Goal: Task Accomplishment & Management: Manage account settings

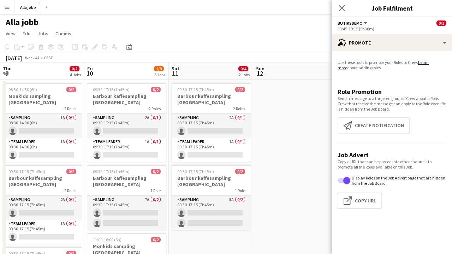
scroll to position [0, 219]
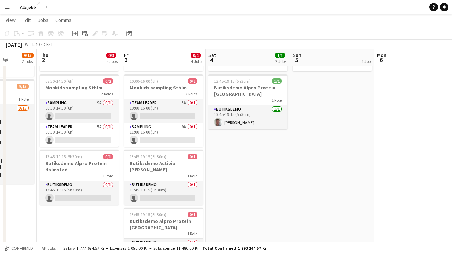
scroll to position [0, 216]
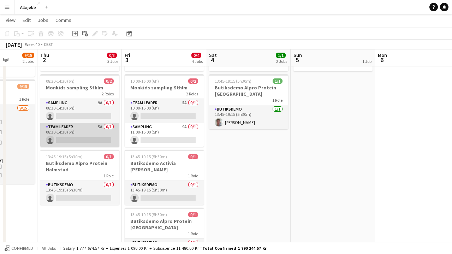
click at [99, 130] on app-card-role "Team Leader 5A 0/1 08:30-14:30 (6h) single-neutral-actions" at bounding box center [79, 135] width 79 height 24
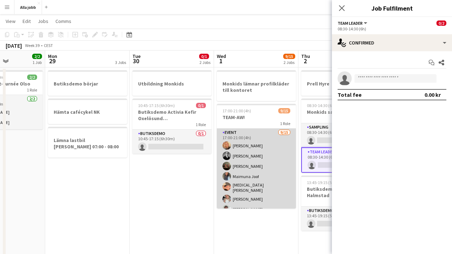
scroll to position [8, 0]
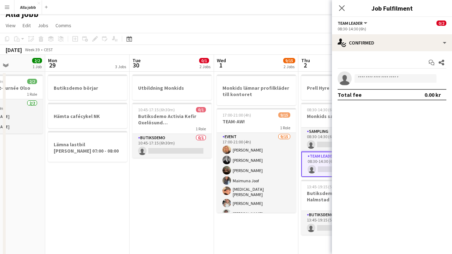
click at [196, 174] on app-date-cell "Utbildning Monkids 10:45-17:15 (6h30m) 0/1 Butiksdemo Activia Kefir Oxelösund (…" at bounding box center [172, 254] width 84 height 365
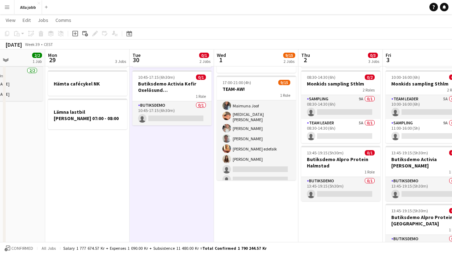
scroll to position [43, 0]
click at [175, 156] on app-date-cell "Utbildning Monkids 10:45-17:15 (6h30m) 0/1 Butiksdemo Activia Kefir Oxelösund (…" at bounding box center [172, 221] width 84 height 365
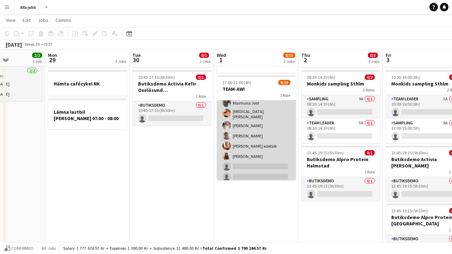
scroll to position [0, 0]
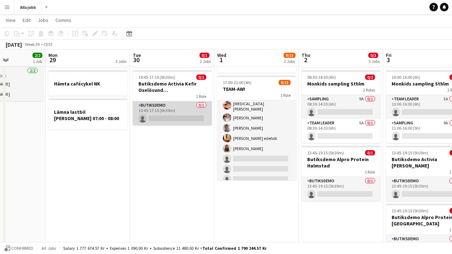
click at [194, 120] on app-card-role "Butiksdemo 0/1 10:45-17:15 (6h30m) single-neutral-actions" at bounding box center [172, 113] width 79 height 24
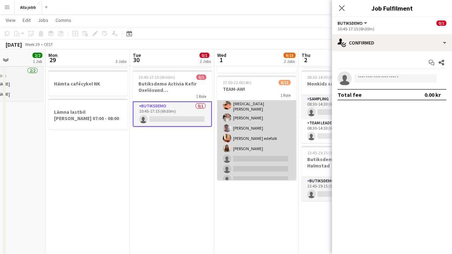
click at [237, 129] on app-card-role "Event [DATE] 17:00-21:00 (4h) [PERSON_NAME] [PERSON_NAME] [PERSON_NAME] [PERSON…" at bounding box center [256, 132] width 79 height 170
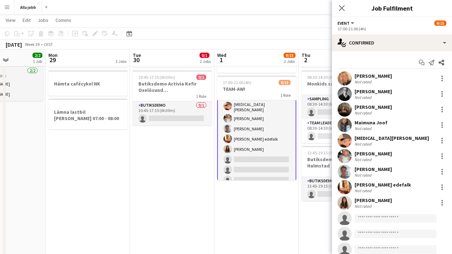
click at [189, 162] on app-date-cell "Utbildning Monkids 10:45-17:15 (6h30m) 0/1 Butiksdemo Activia Kefir Oxelösund (…" at bounding box center [172, 221] width 84 height 365
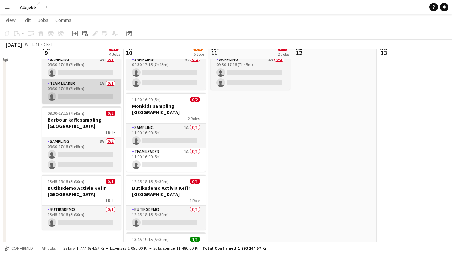
scroll to position [130, 0]
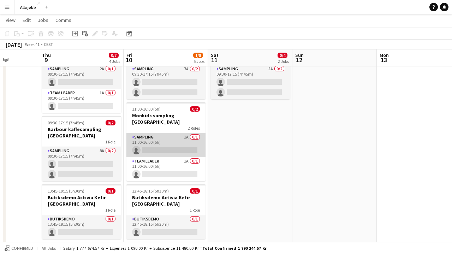
click at [168, 145] on app-card-role "Sampling 1A 0/1 11:00-16:00 (5h) single-neutral-actions" at bounding box center [166, 145] width 79 height 24
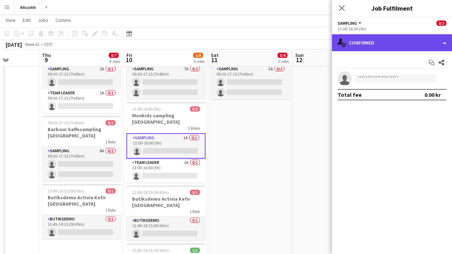
click at [363, 51] on div "single-neutral-actions-check-2 Confirmed" at bounding box center [392, 42] width 120 height 17
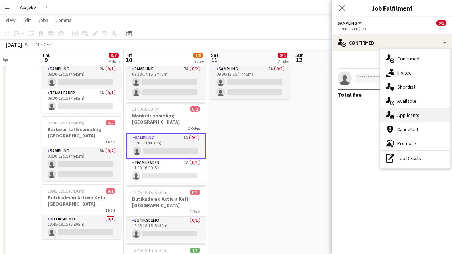
click at [397, 113] on div "single-neutral-actions-information Applicants" at bounding box center [416, 115] width 70 height 14
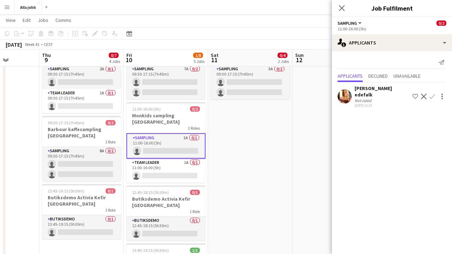
click at [276, 130] on app-date-cell "09:30-17:15 (7h45m) 0/2 Barbour kaffesampling Köpenhamn 2 Roles Sampling 2A 0/1…" at bounding box center [250, 131] width 84 height 365
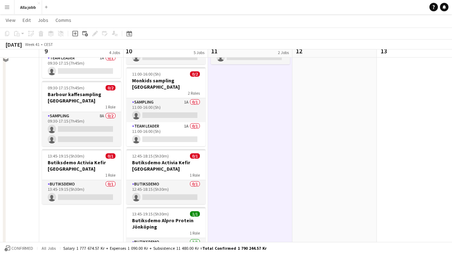
scroll to position [169, 0]
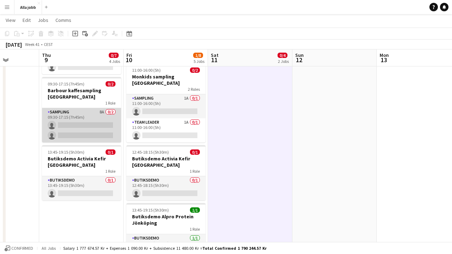
click at [85, 123] on app-card-role "Sampling 8A 0/2 09:30-17:15 (7h45m) single-neutral-actions single-neutral-actio…" at bounding box center [81, 125] width 79 height 34
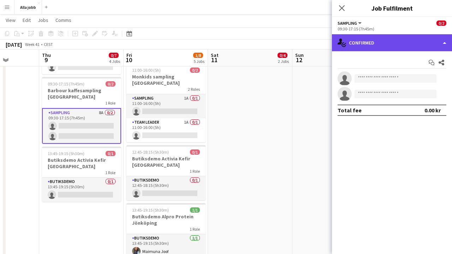
click at [359, 42] on div "single-neutral-actions-check-2 Confirmed" at bounding box center [392, 42] width 120 height 17
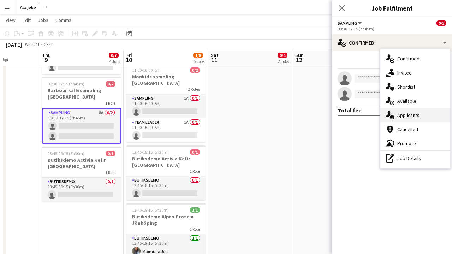
click at [398, 115] on span "Applicants" at bounding box center [409, 115] width 22 height 6
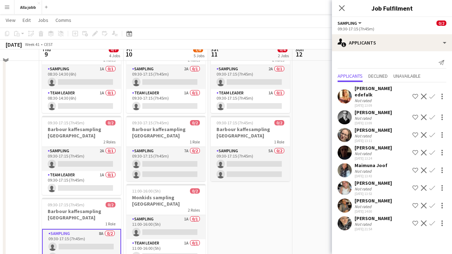
scroll to position [37, 0]
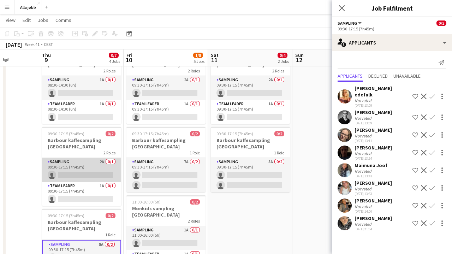
click at [98, 162] on app-card-role "Sampling 2A 0/1 09:30-17:15 (7h45m) single-neutral-actions" at bounding box center [81, 170] width 79 height 24
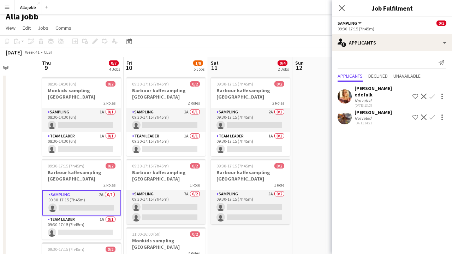
scroll to position [3, 0]
